Goal: Information Seeking & Learning: Compare options

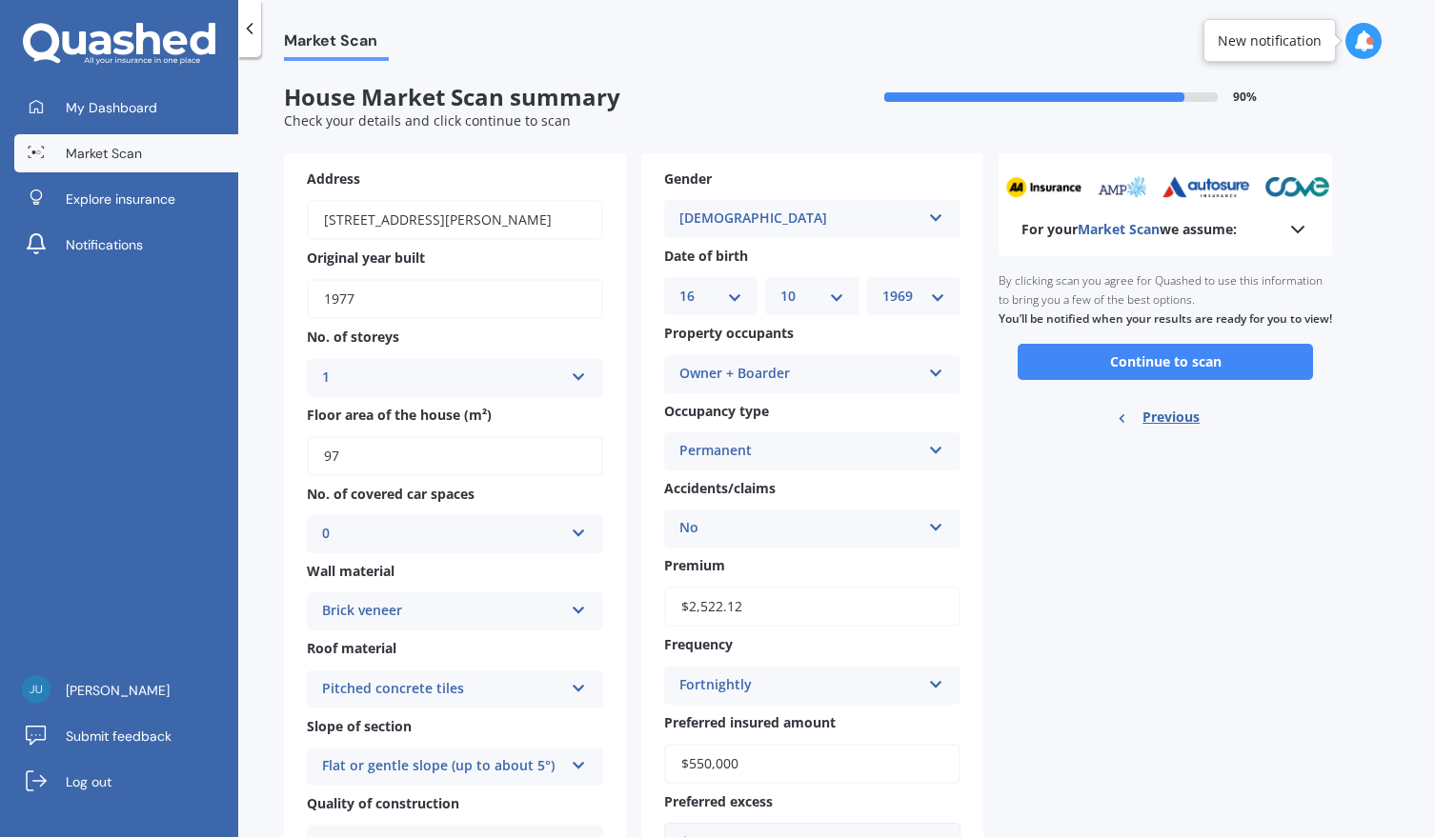
select select "16"
select select "10"
select select "1969"
click at [1165, 375] on button "Continue to scan" at bounding box center [1165, 362] width 295 height 36
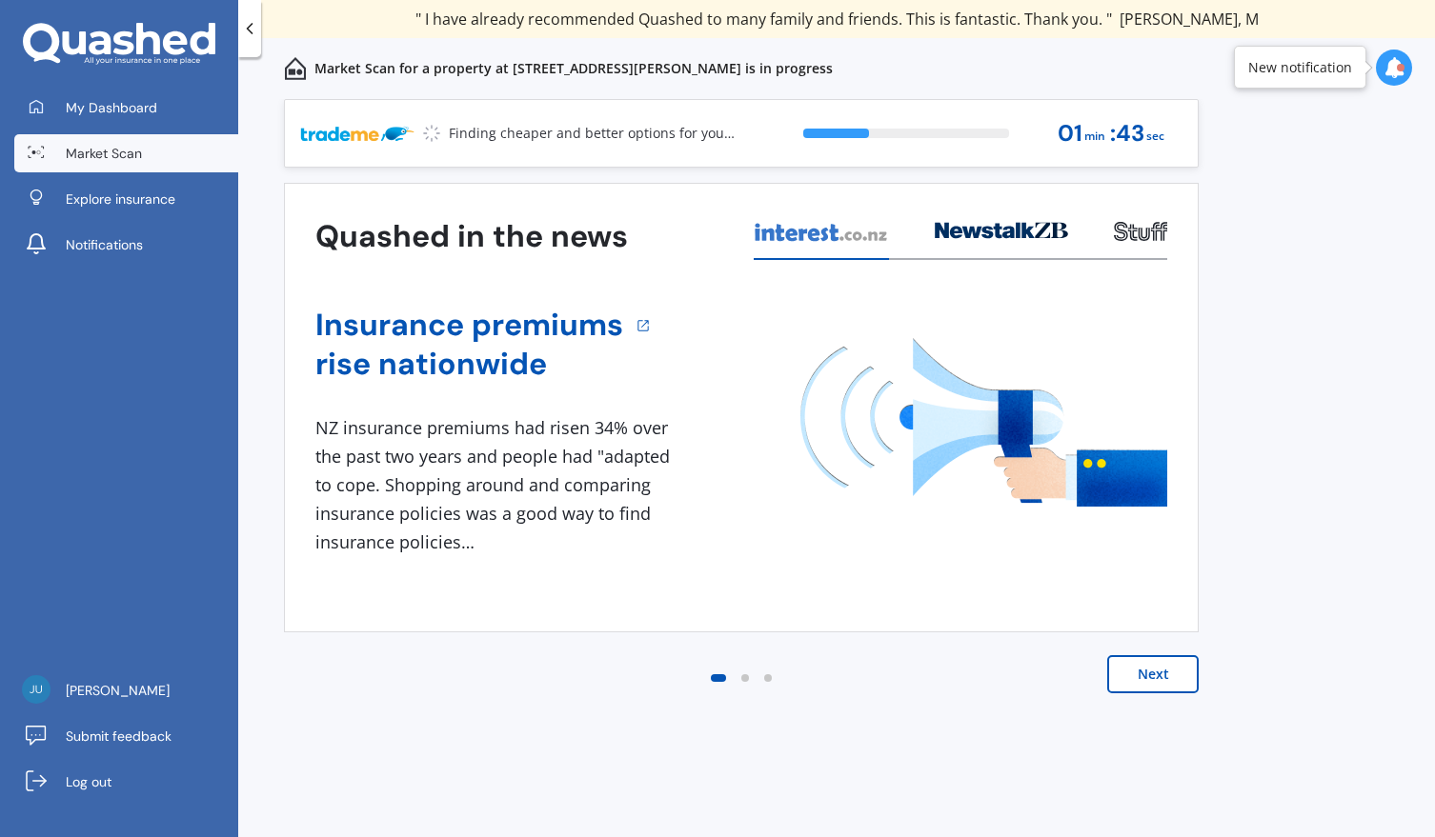
click at [1153, 672] on button "Next" at bounding box center [1152, 674] width 91 height 38
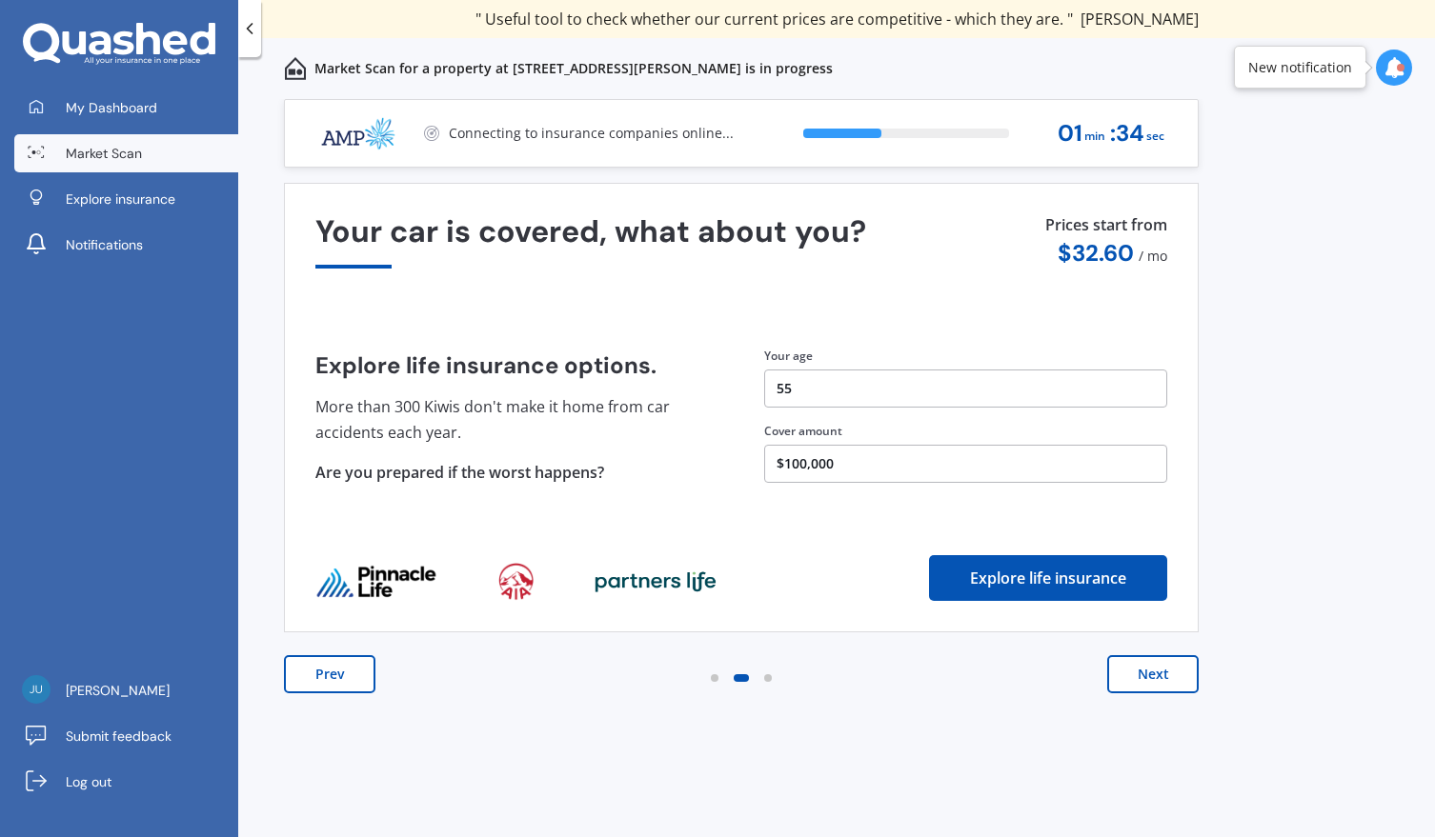
click at [1153, 672] on button "Next" at bounding box center [1152, 674] width 91 height 38
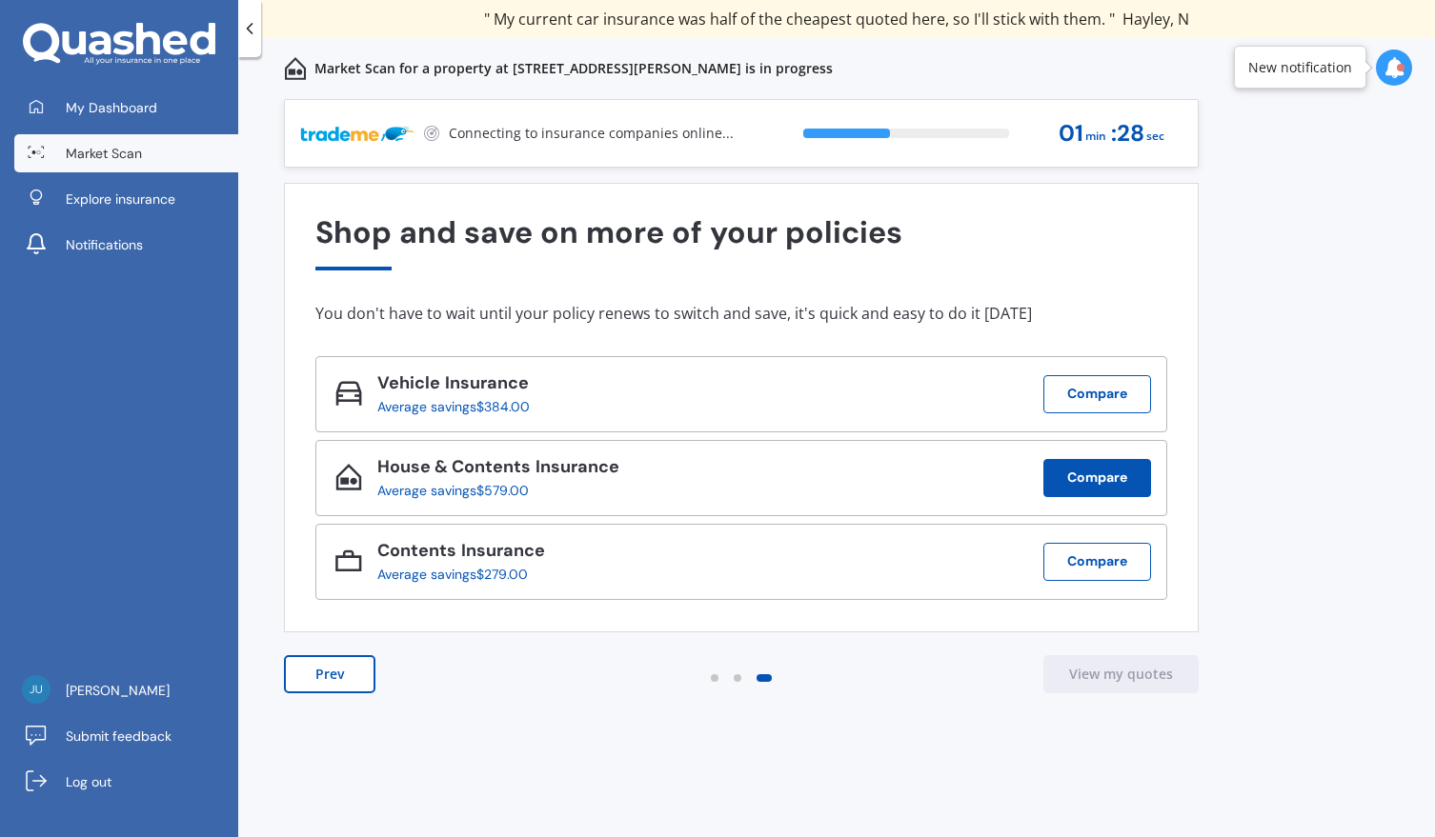
click at [1094, 476] on button "Compare" at bounding box center [1097, 478] width 108 height 38
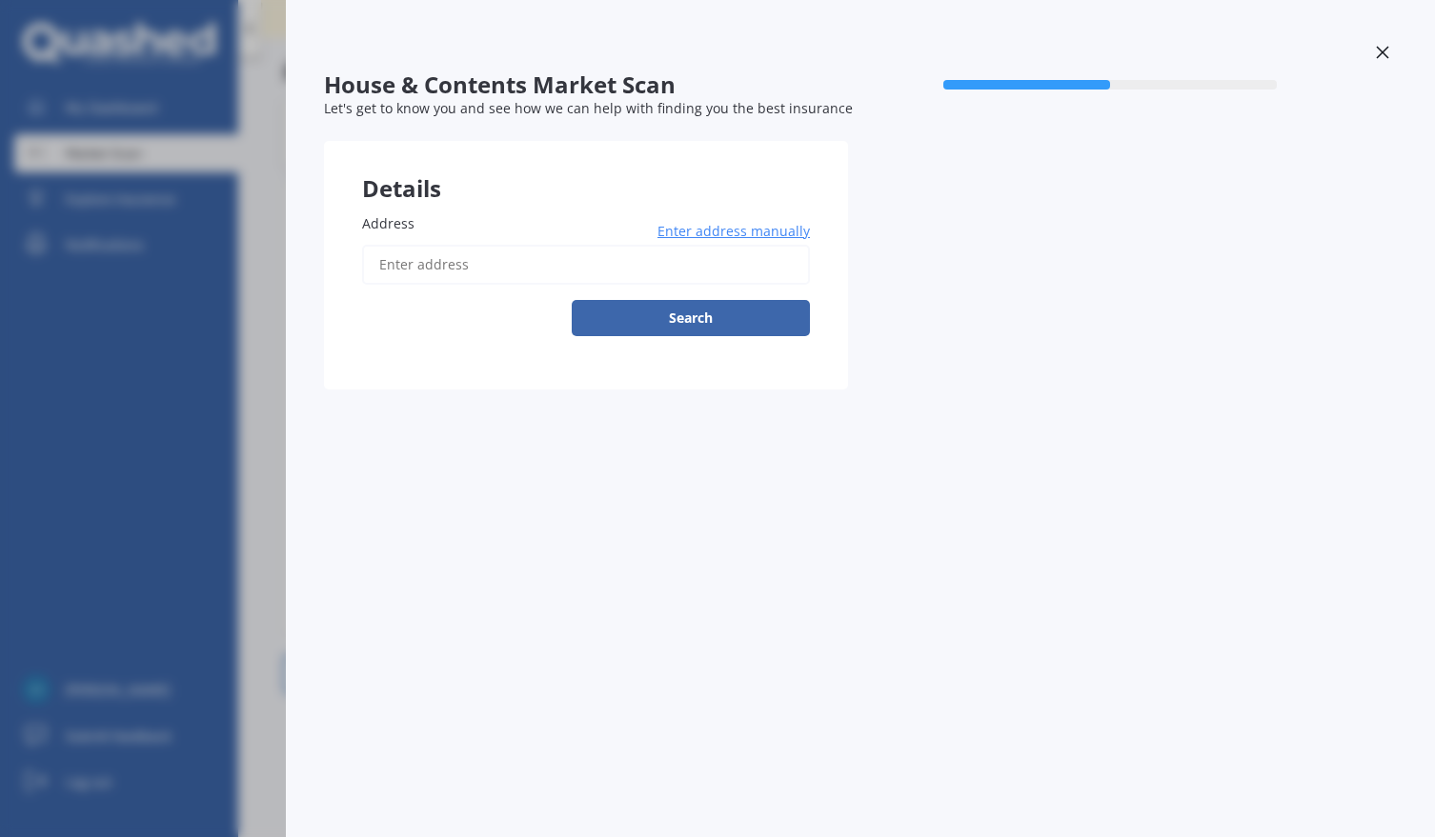
click at [776, 233] on span "Enter address manually" at bounding box center [733, 231] width 152 height 19
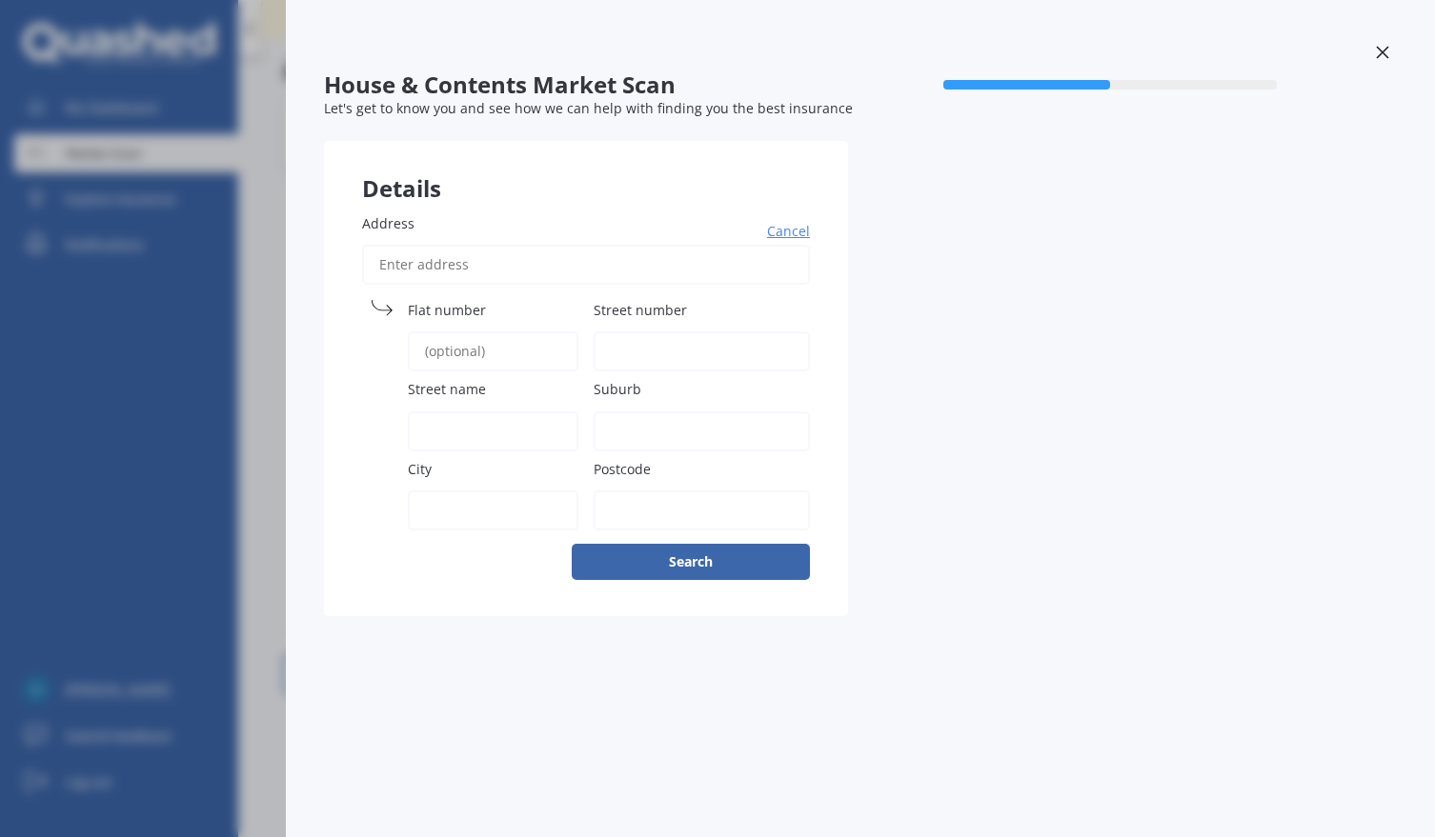
click at [436, 308] on span "Flat number" at bounding box center [447, 310] width 78 height 18
click at [436, 332] on input "Flat number" at bounding box center [493, 352] width 171 height 40
type input "4"
click at [648, 351] on input "Street number" at bounding box center [702, 352] width 216 height 40
type input "45 Haveloc"
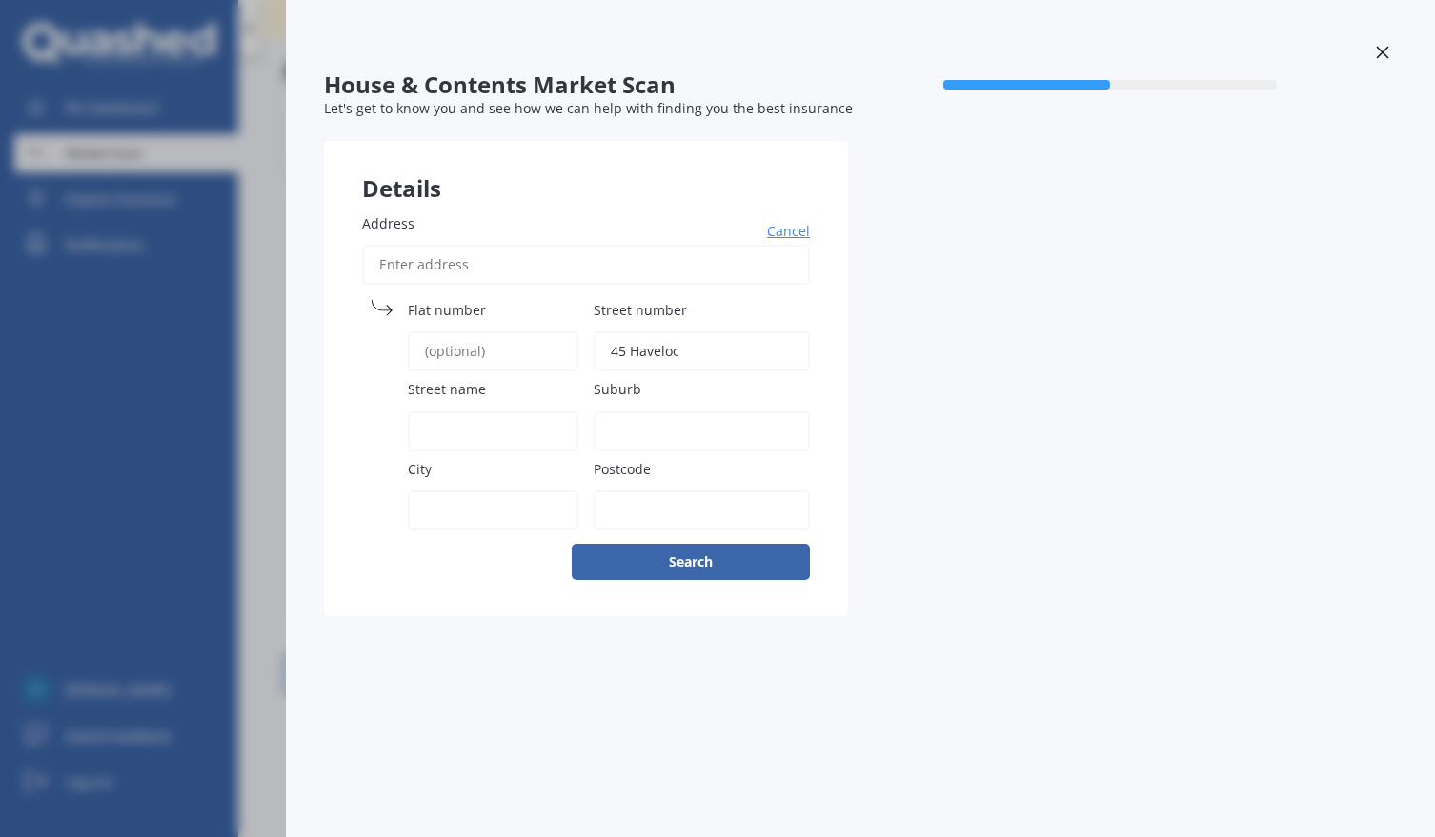
type input "[PERSON_NAME]"
type input "[GEOGRAPHIC_DATA]"
type input "4410"
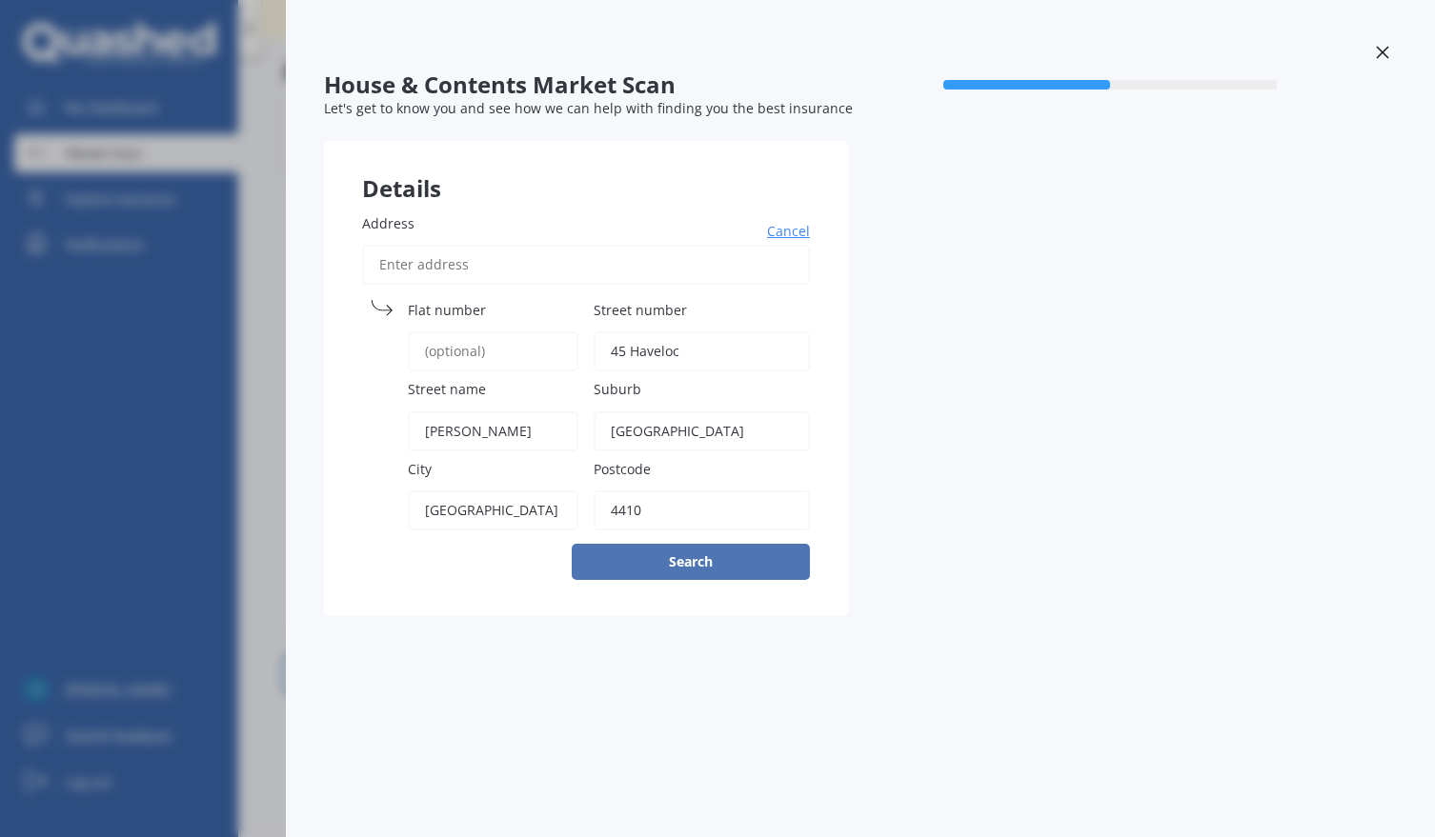
click at [687, 560] on button "Search" at bounding box center [691, 562] width 238 height 36
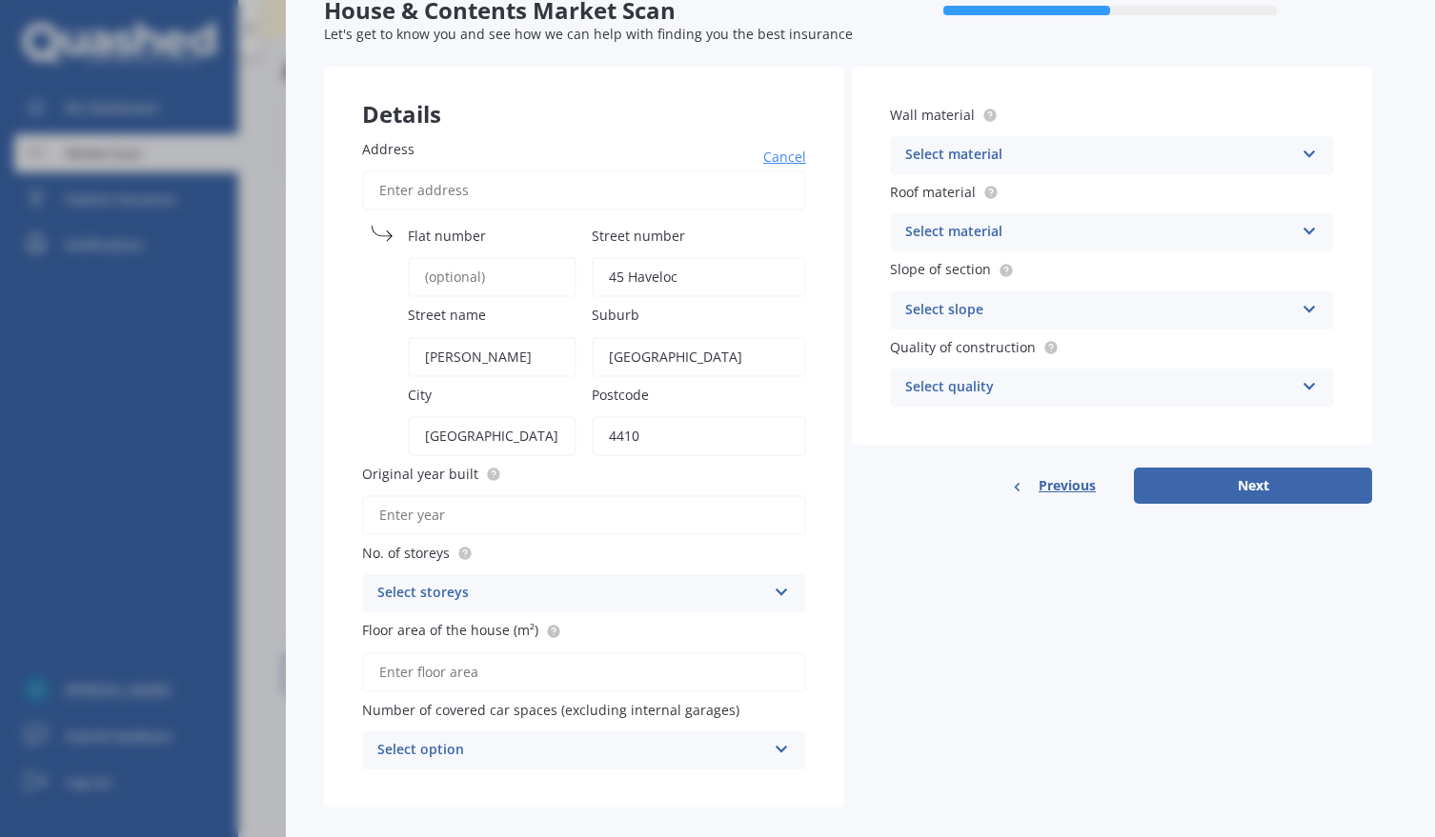
scroll to position [98, 0]
